Goal: Complete application form: Complete application form

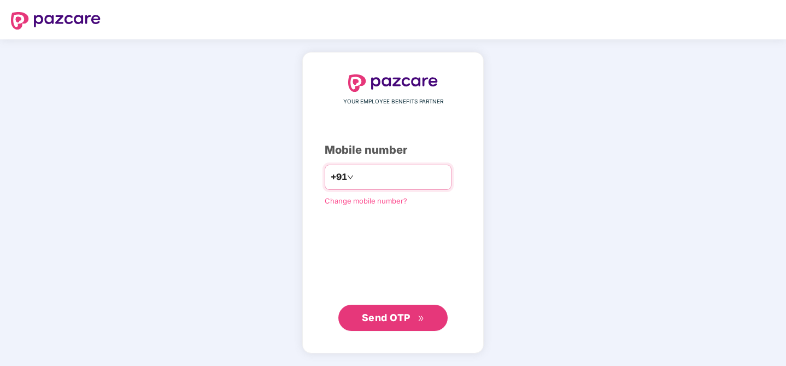
click at [372, 183] on input "number" at bounding box center [401, 176] width 90 height 17
click at [424, 175] on input "number" at bounding box center [401, 176] width 90 height 17
type input "**********"
click at [397, 306] on button "Send OTP" at bounding box center [392, 317] width 109 height 26
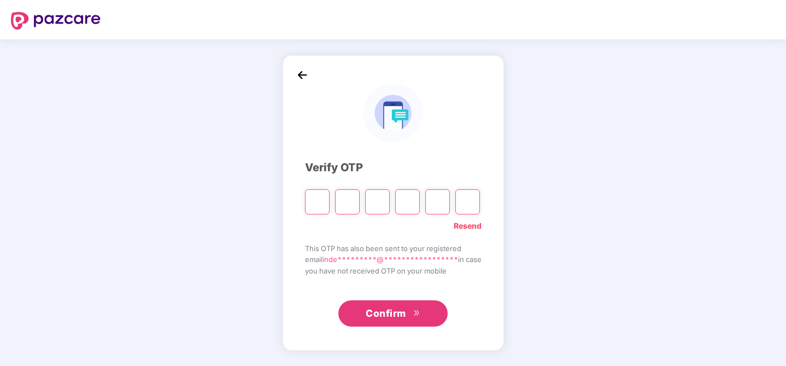
type input "*"
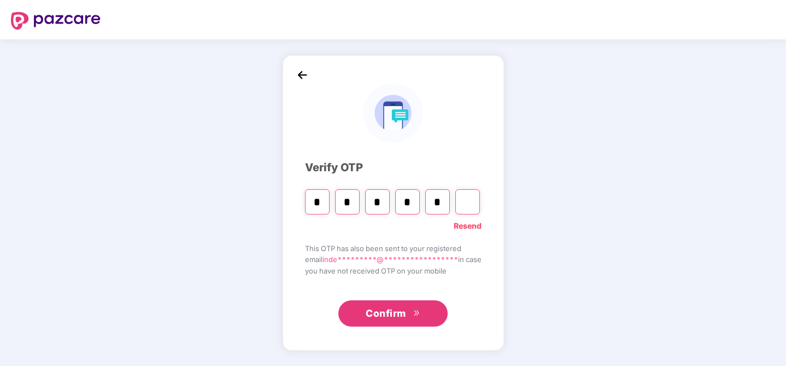
type input "*"
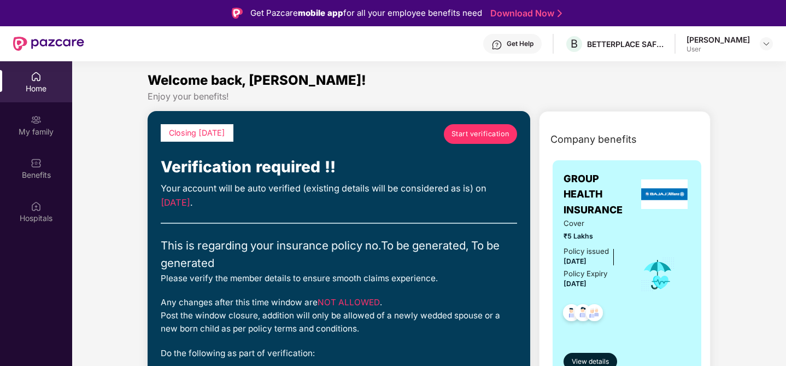
scroll to position [1, 0]
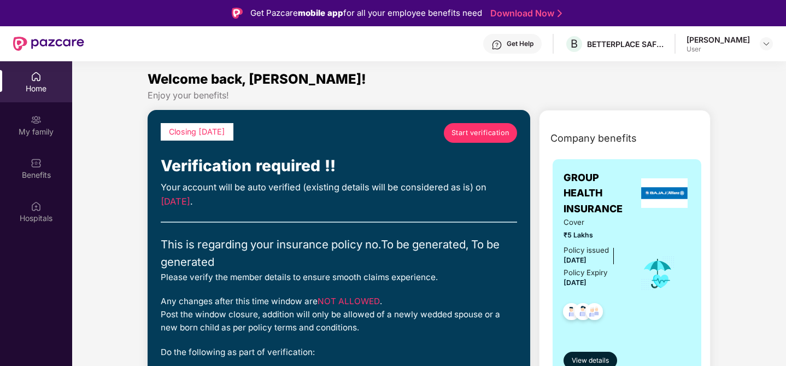
click at [486, 125] on link "Start verification" at bounding box center [480, 133] width 73 height 20
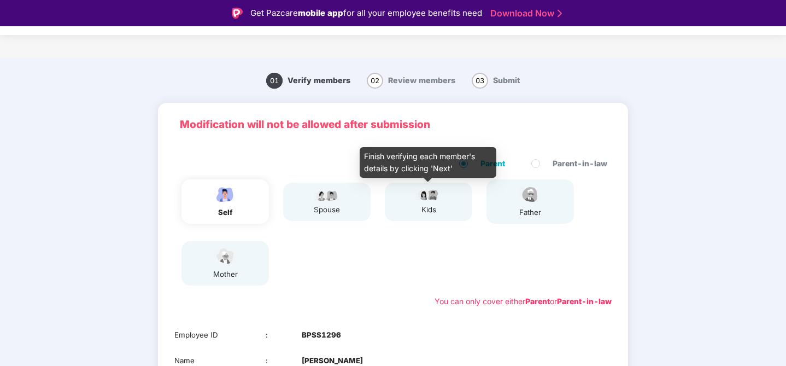
click at [419, 203] on div "kids" at bounding box center [428, 201] width 27 height 27
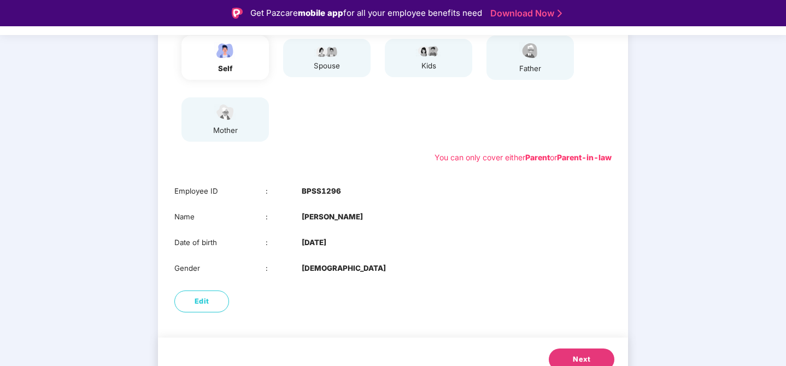
scroll to position [159, 0]
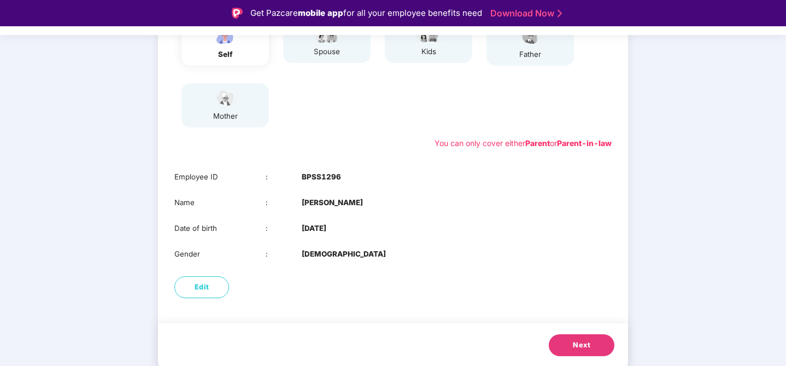
click at [557, 346] on button "Next" at bounding box center [582, 345] width 66 height 22
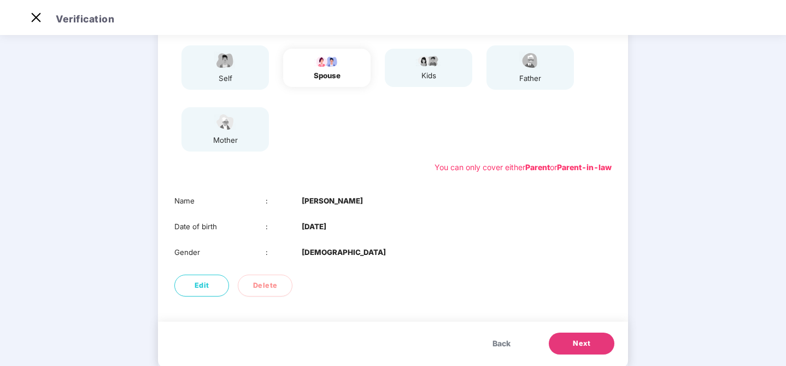
scroll to position [110, 0]
click at [593, 348] on button "Next" at bounding box center [582, 342] width 66 height 22
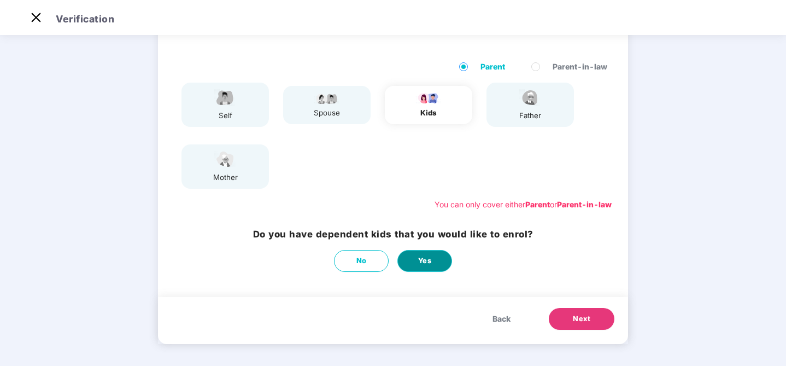
click at [428, 257] on span "Yes" at bounding box center [425, 260] width 14 height 11
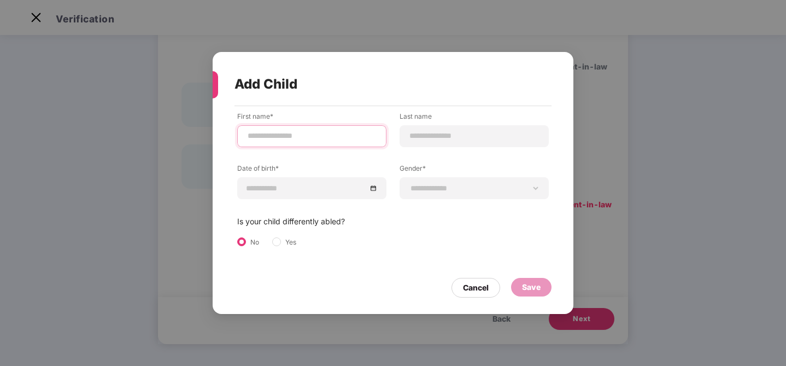
click at [325, 140] on input at bounding box center [311, 135] width 131 height 11
type input "******"
click at [439, 138] on input at bounding box center [474, 135] width 131 height 11
type input "*"
click at [288, 185] on input at bounding box center [306, 188] width 120 height 12
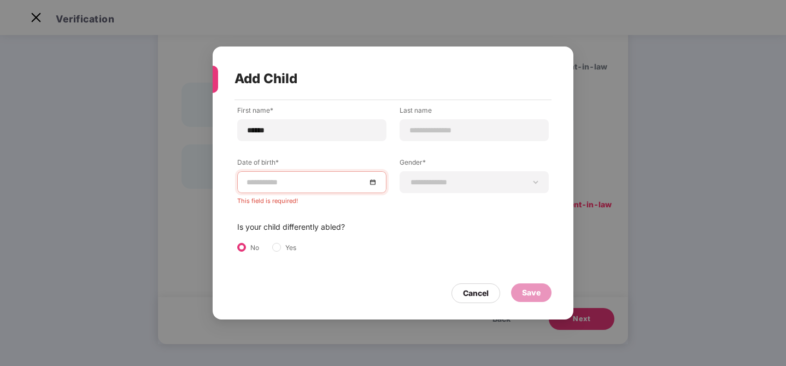
click at [379, 204] on div "**********" at bounding box center [392, 191] width 311 height 172
click at [376, 183] on div at bounding box center [311, 182] width 131 height 12
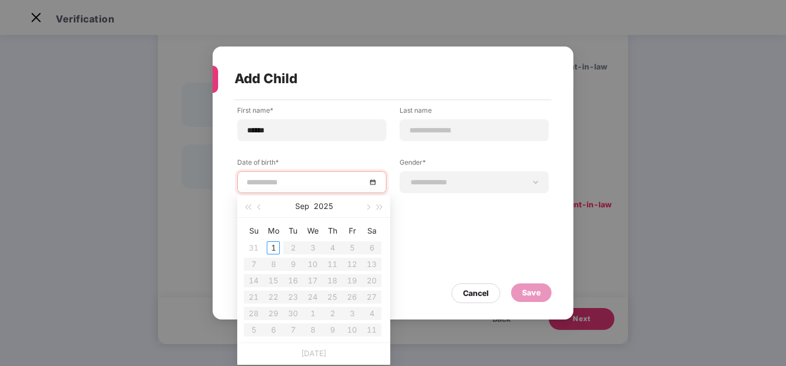
click at [372, 179] on div at bounding box center [311, 182] width 131 height 12
click at [370, 201] on button "button" at bounding box center [367, 206] width 12 height 22
click at [260, 207] on span "button" at bounding box center [259, 206] width 5 height 5
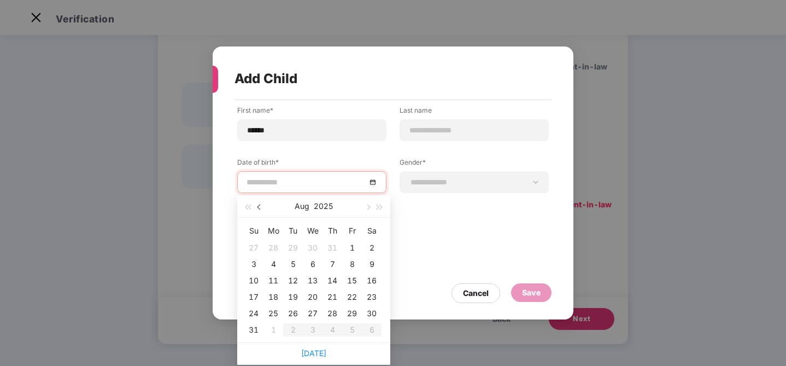
click at [260, 207] on span "button" at bounding box center [259, 206] width 5 height 5
click at [261, 209] on button "button" at bounding box center [260, 206] width 12 height 22
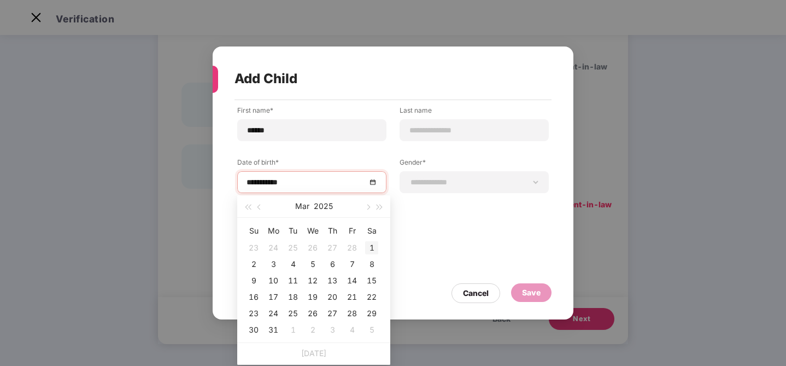
type input "**********"
click at [368, 243] on div "1" at bounding box center [371, 247] width 13 height 13
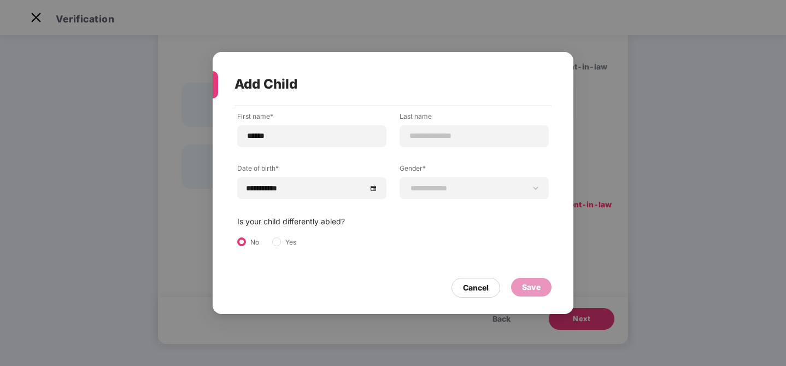
click at [381, 261] on div "**********" at bounding box center [392, 191] width 311 height 161
click at [445, 188] on select "**********" at bounding box center [474, 188] width 131 height 9
select select "******"
click at [409, 184] on select "**********" at bounding box center [474, 188] width 131 height 9
click at [527, 286] on div "Save" at bounding box center [531, 287] width 19 height 12
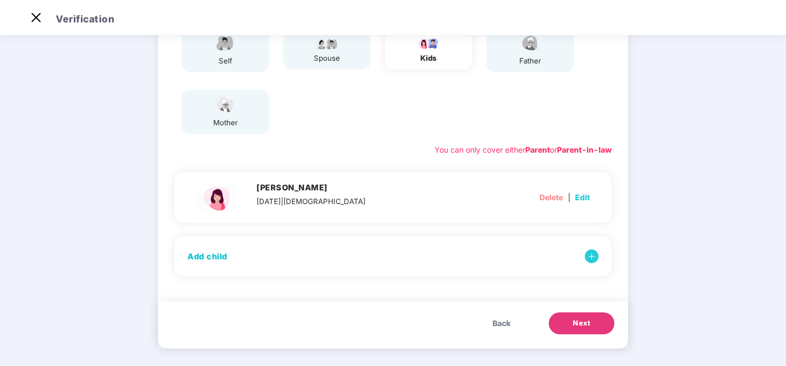
scroll to position [131, 0]
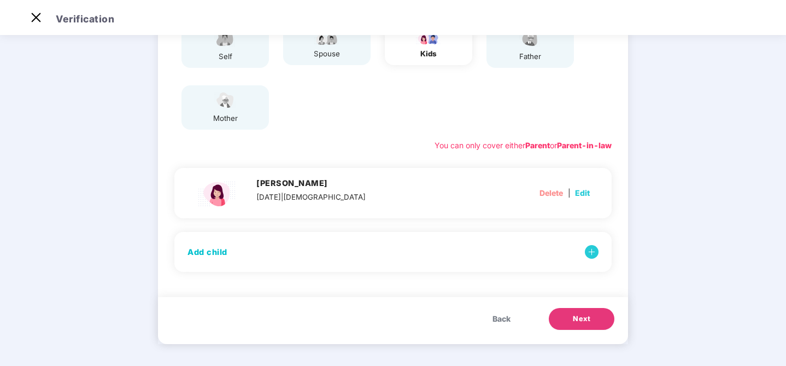
click at [577, 315] on span "Next" at bounding box center [581, 318] width 17 height 11
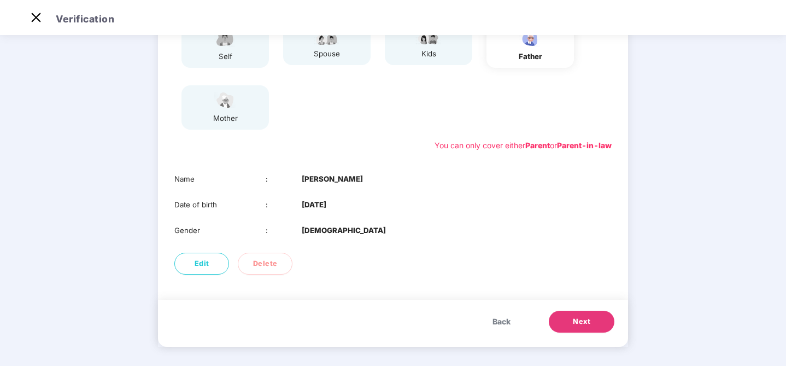
click at [588, 321] on span "Next" at bounding box center [581, 321] width 17 height 11
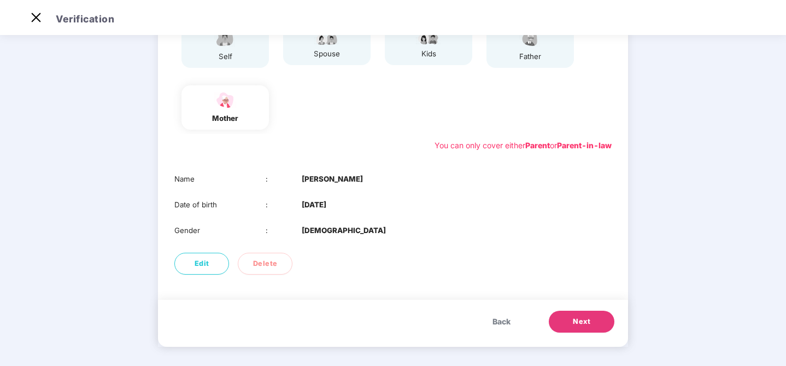
click at [569, 320] on button "Next" at bounding box center [582, 321] width 66 height 22
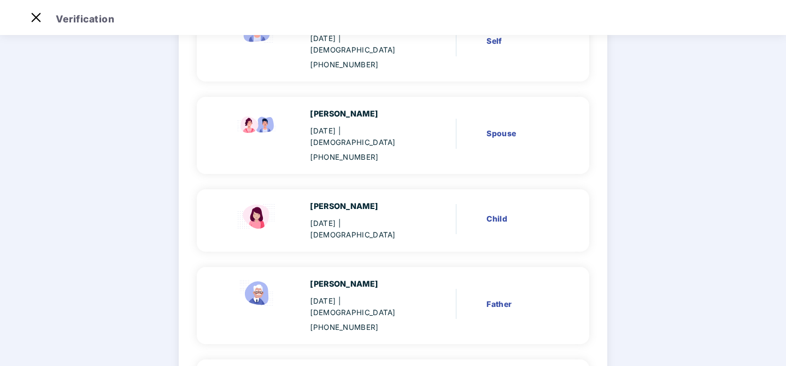
scroll to position [124, 0]
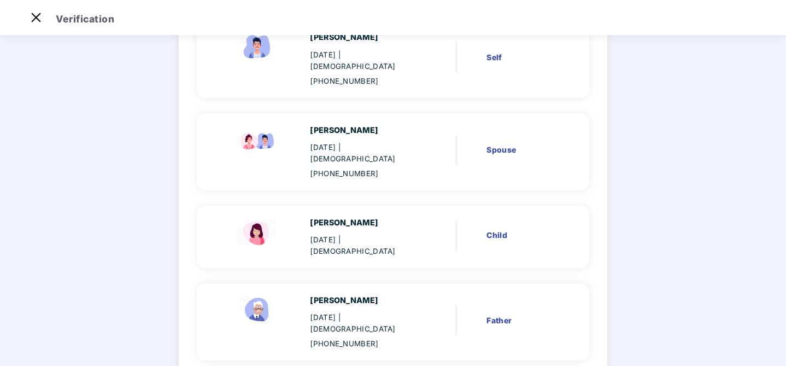
click at [364, 234] on div "[DATE] | [DEMOGRAPHIC_DATA]" at bounding box center [362, 245] width 105 height 23
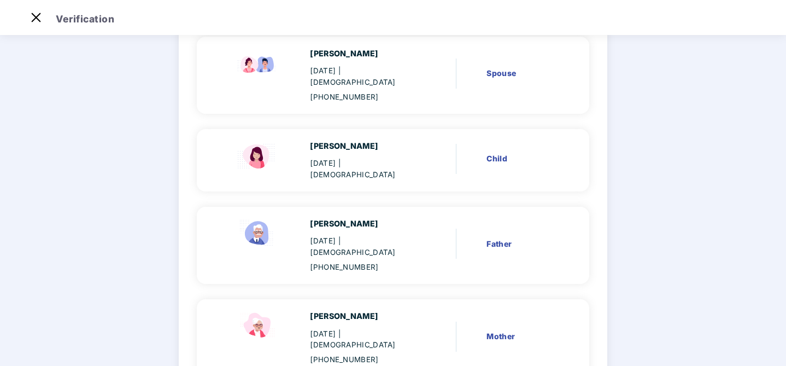
scroll to position [254, 0]
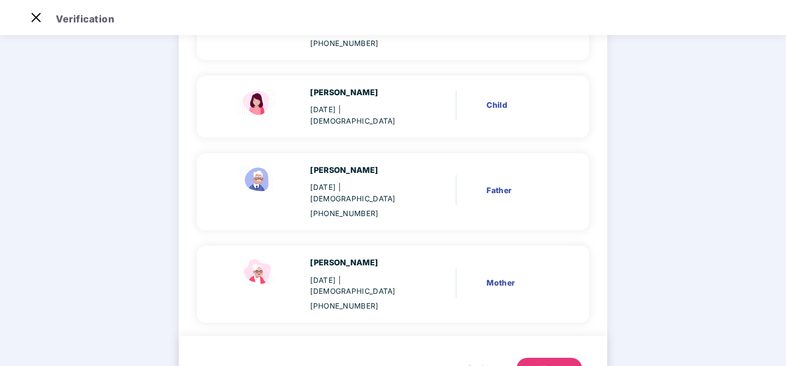
click at [548, 357] on button "Next" at bounding box center [549, 368] width 66 height 22
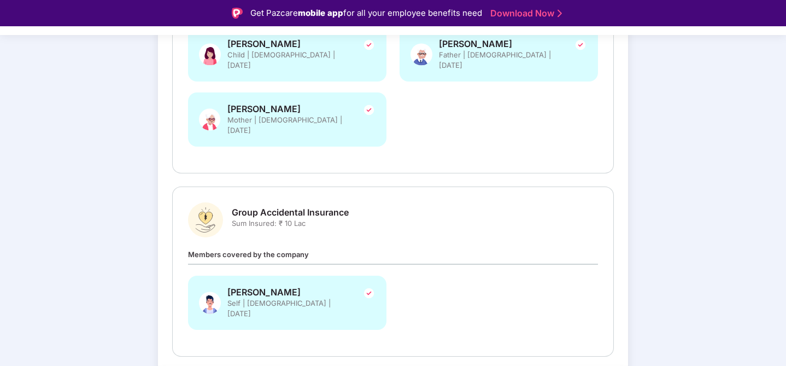
scroll to position [326, 0]
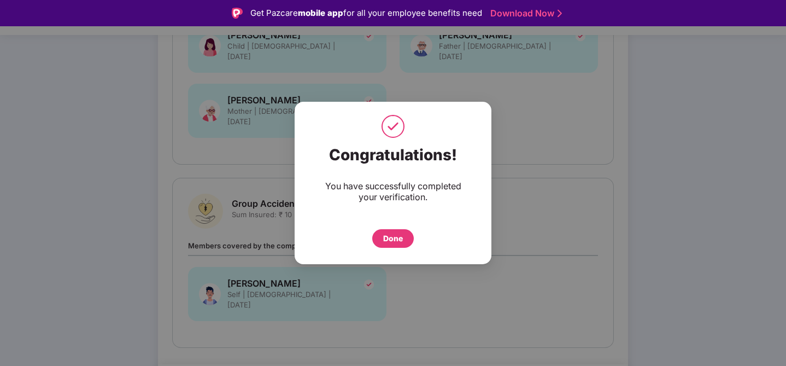
click at [403, 237] on div "Done" at bounding box center [393, 238] width 42 height 19
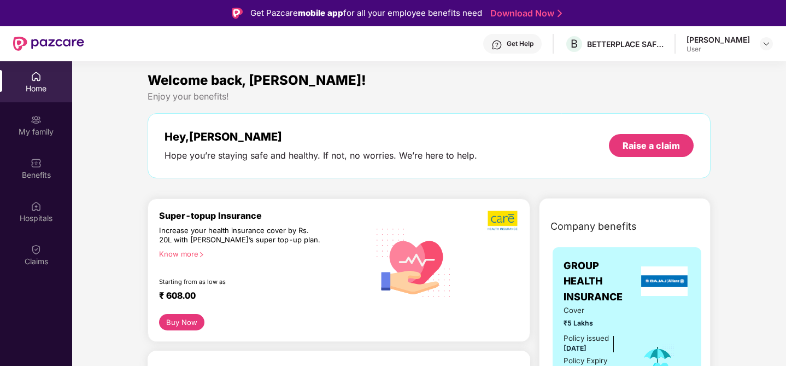
click at [752, 35] on div "Inder Prakash User" at bounding box center [729, 43] width 86 height 19
click at [752, 46] on div "Inder Prakash User" at bounding box center [729, 43] width 86 height 19
click at [760, 46] on div at bounding box center [766, 43] width 13 height 13
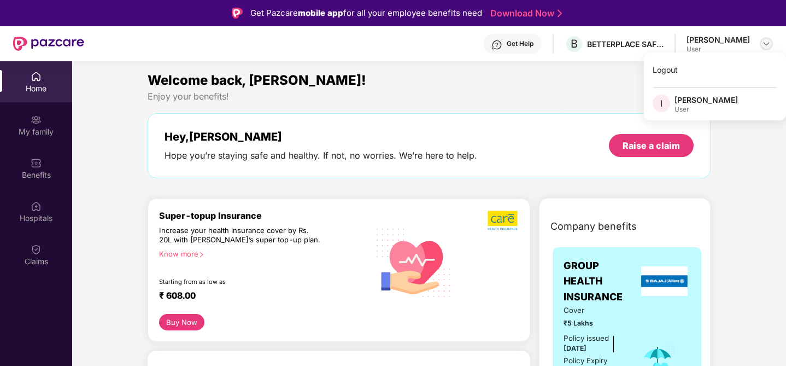
click at [767, 46] on img at bounding box center [766, 43] width 9 height 9
